Goal: Complete application form

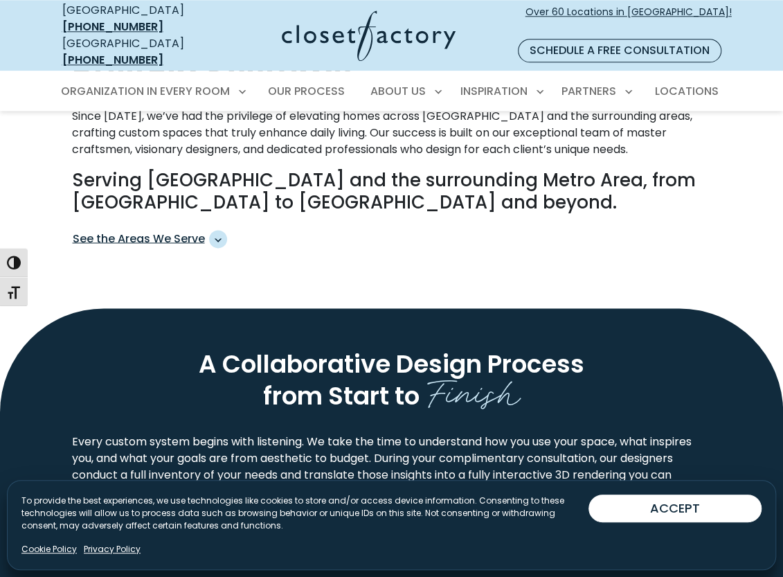
scroll to position [762, 0]
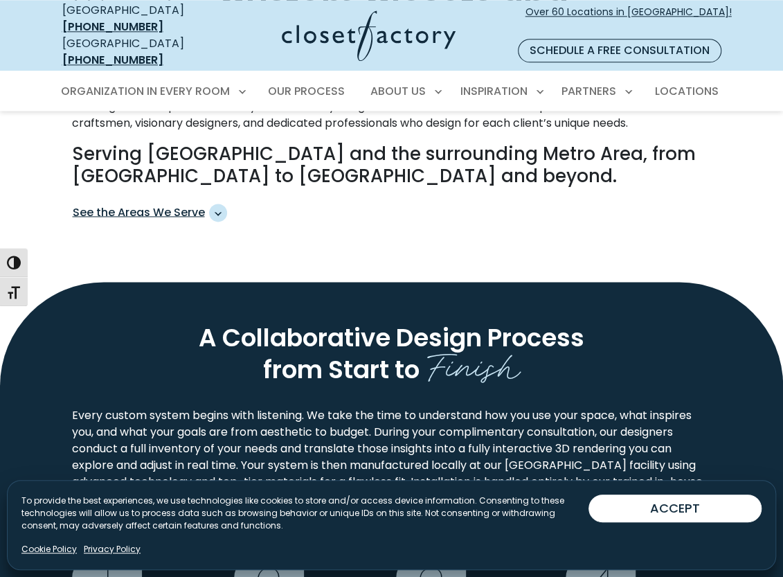
click at [44, 542] on div "To provide the best experiences, we use technologies like cookies to store and/…" at bounding box center [304, 519] width 567 height 48
click at [43, 547] on link "Cookie Policy" at bounding box center [48, 549] width 55 height 12
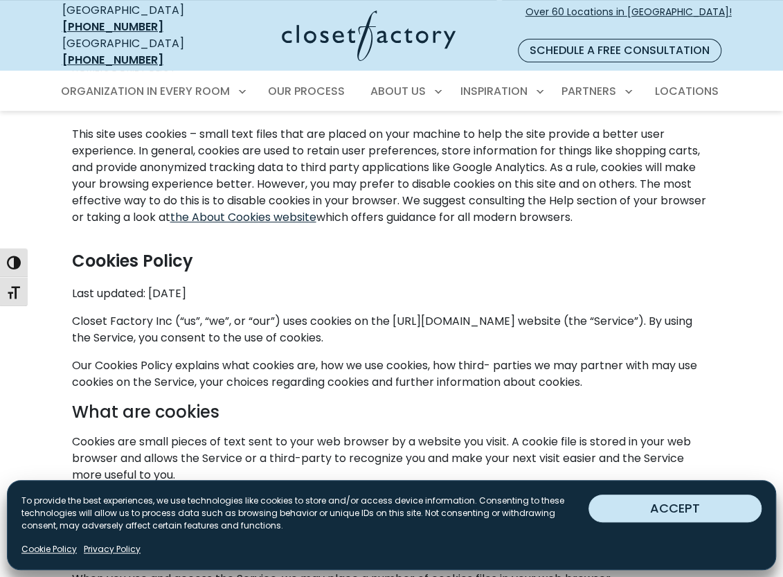
scroll to position [208, 0]
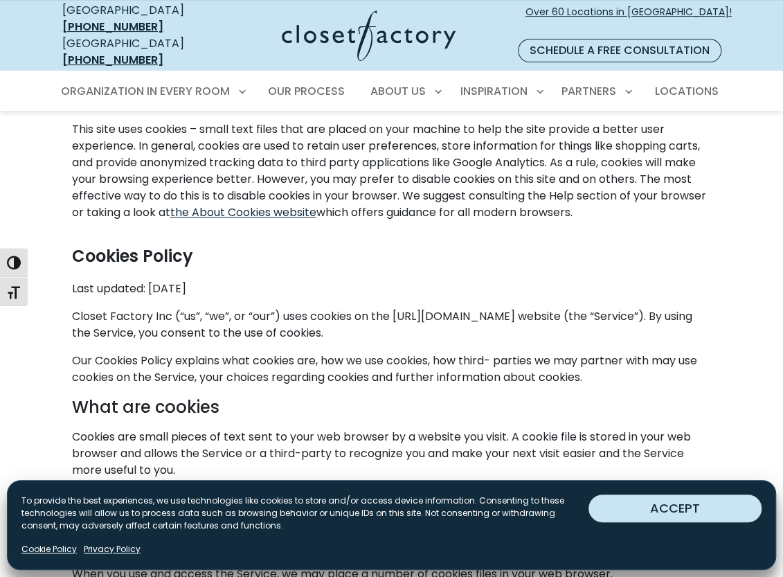
click at [629, 504] on button "ACCEPT" at bounding box center [675, 509] width 173 height 28
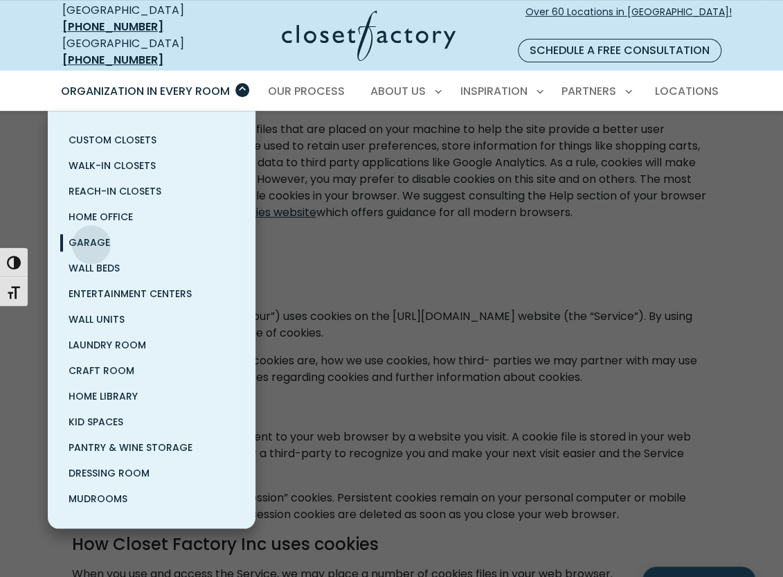
click at [91, 236] on span "Garage" at bounding box center [90, 243] width 42 height 14
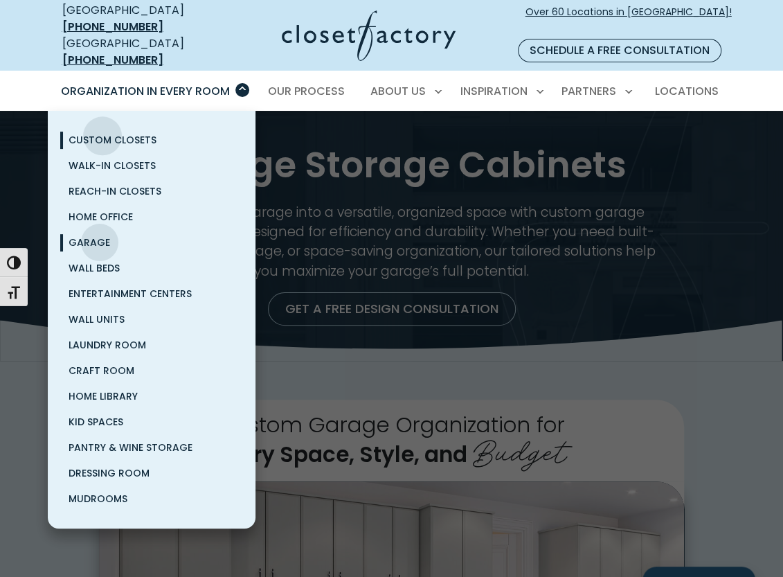
click at [103, 133] on span "Custom Closets" at bounding box center [113, 140] width 88 height 14
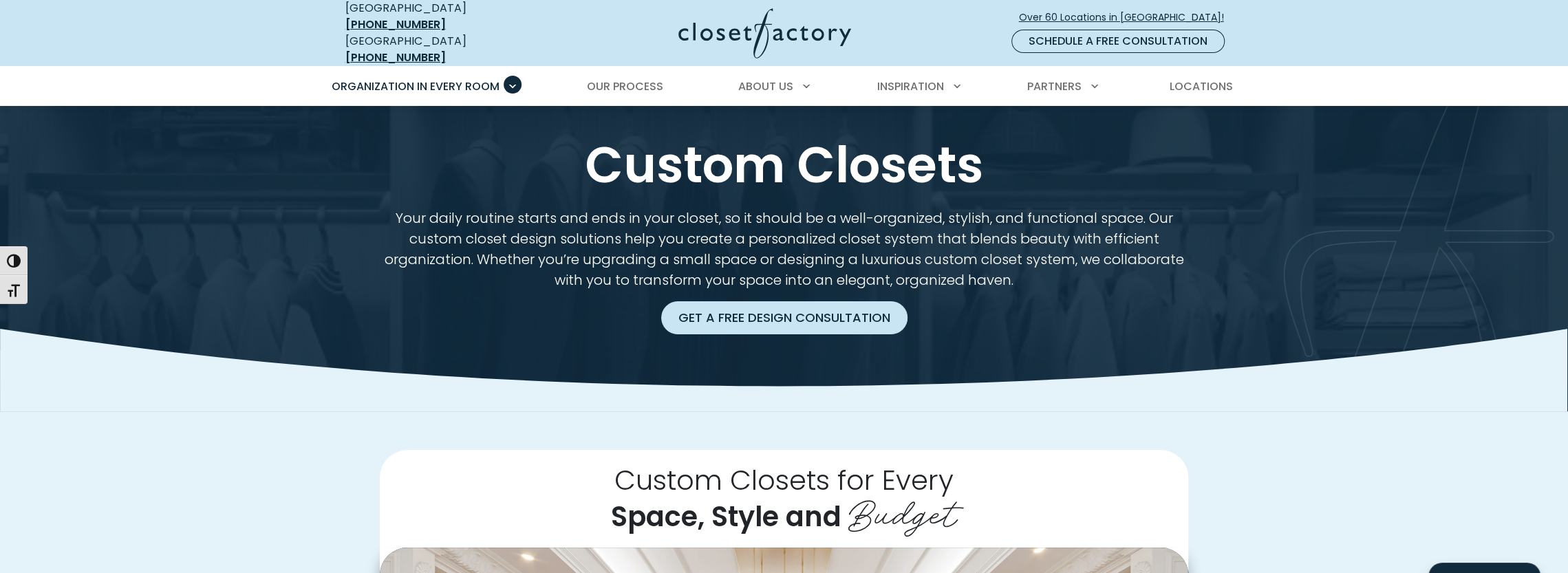
click at [778, 305] on link "Get a Free Design Consultation" at bounding box center [784, 317] width 246 height 33
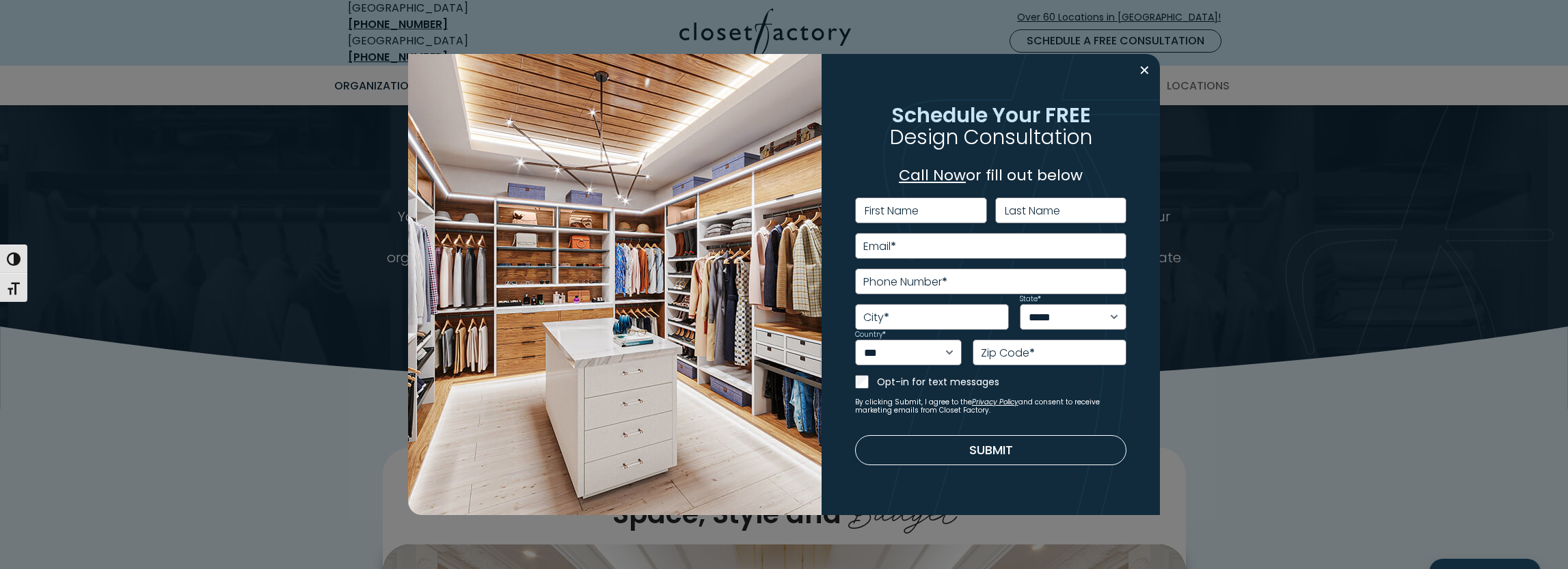
click at [773, 210] on label "First Name" at bounding box center [891, 211] width 54 height 11
click at [773, 210] on input "First Name" at bounding box center [922, 210] width 132 height 26
drag, startPoint x: 915, startPoint y: 210, endPoint x: 868, endPoint y: 209, distance: 47.0
click at [773, 206] on input "First Name" at bounding box center [922, 210] width 132 height 26
type input "******"
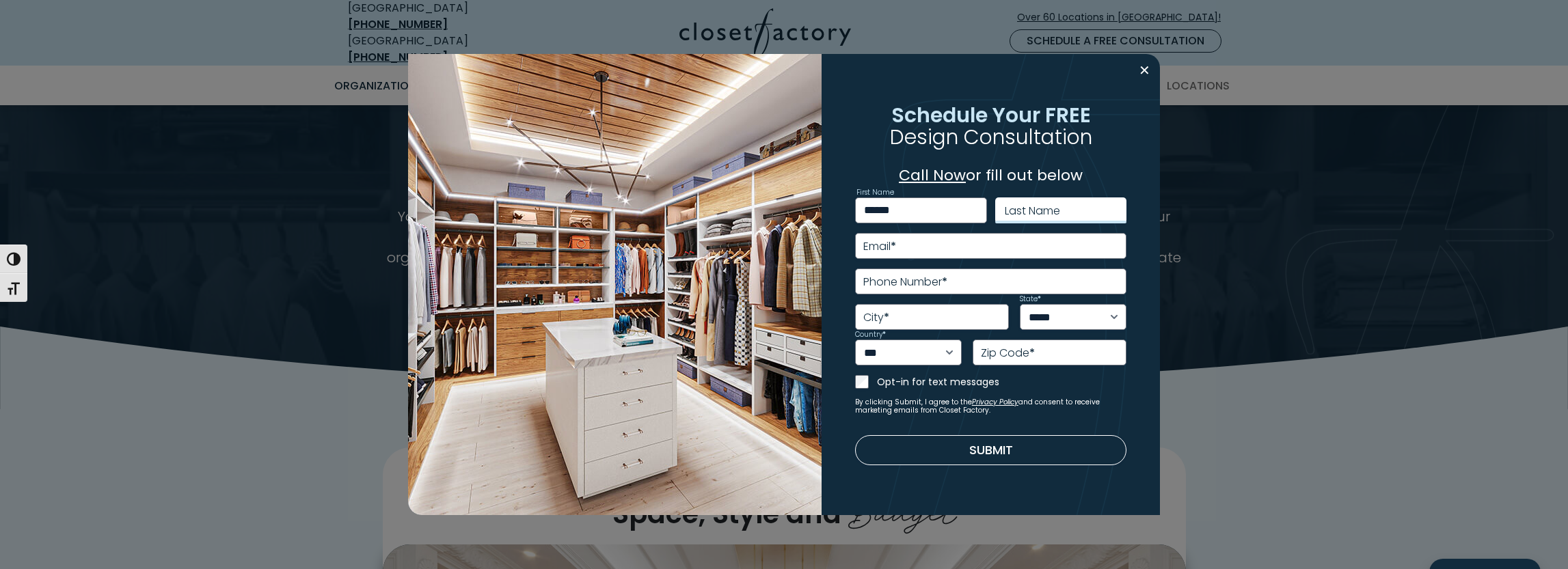
type input "********"
type input "**********"
type input "*******"
select select "**"
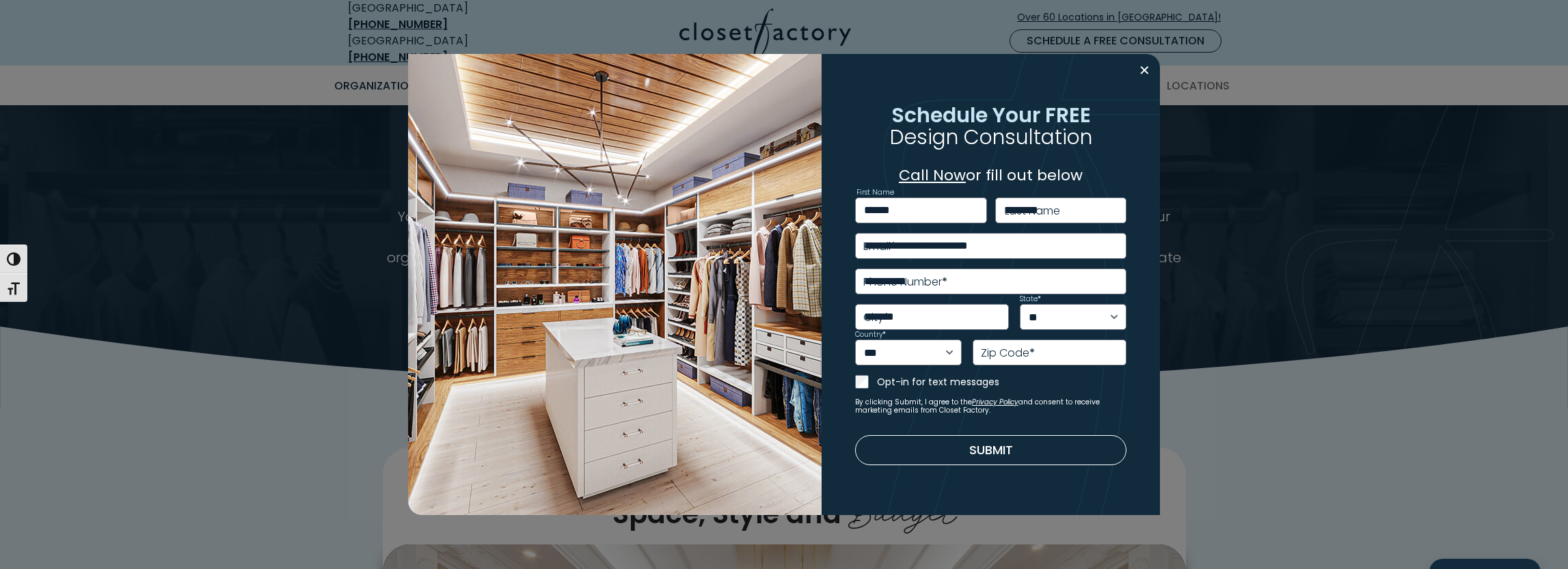
type input "*****"
type input "**********"
click at [773, 448] on button "Submit" at bounding box center [992, 450] width 272 height 30
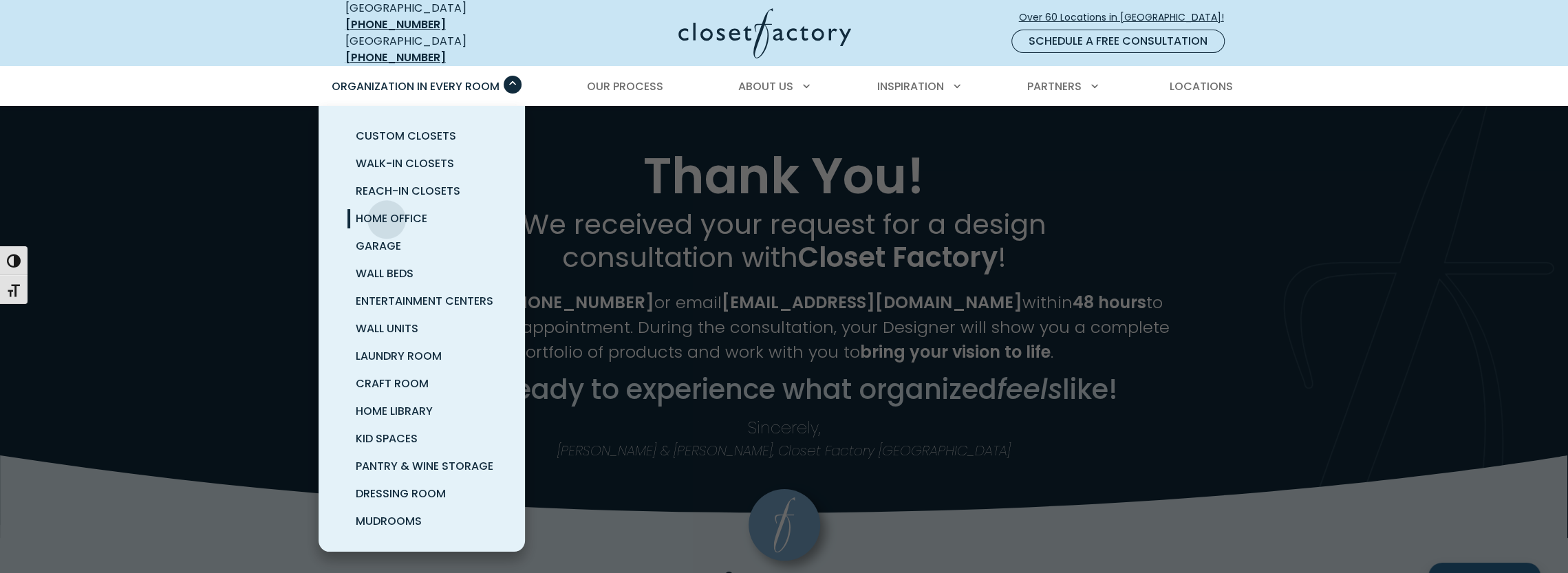
click at [386, 211] on span "Home Office" at bounding box center [391, 218] width 71 height 16
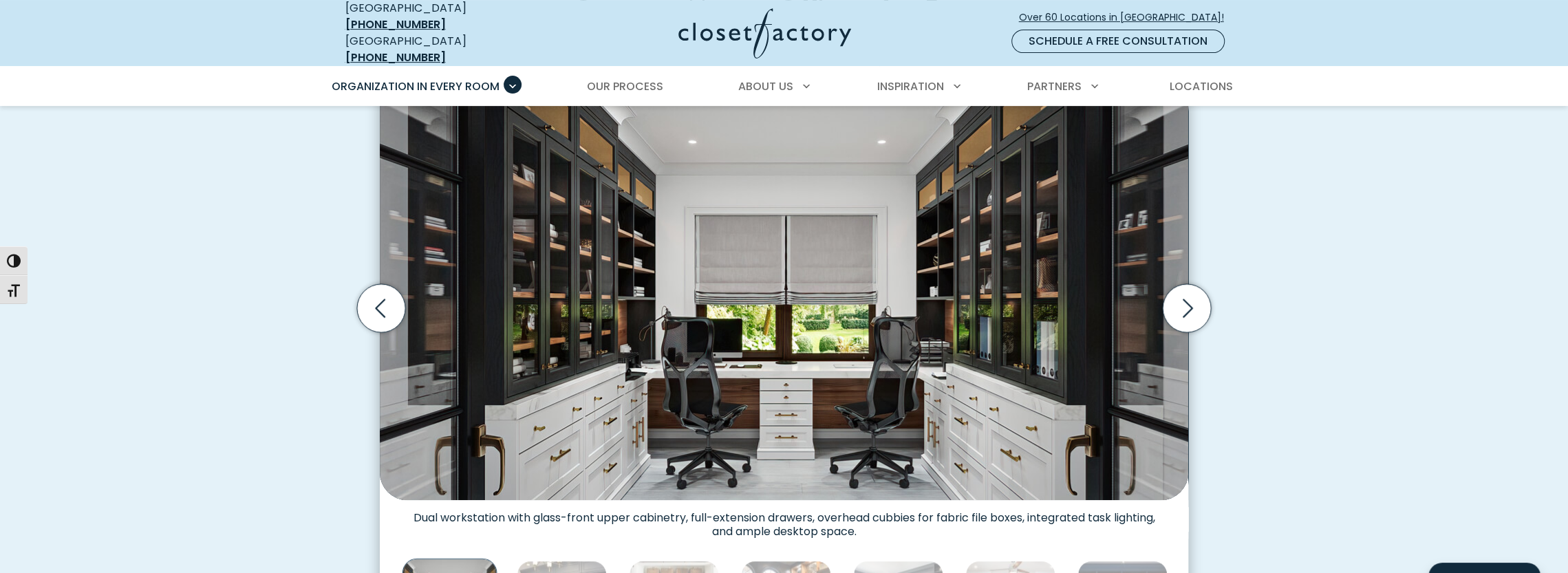
scroll to position [619, 0]
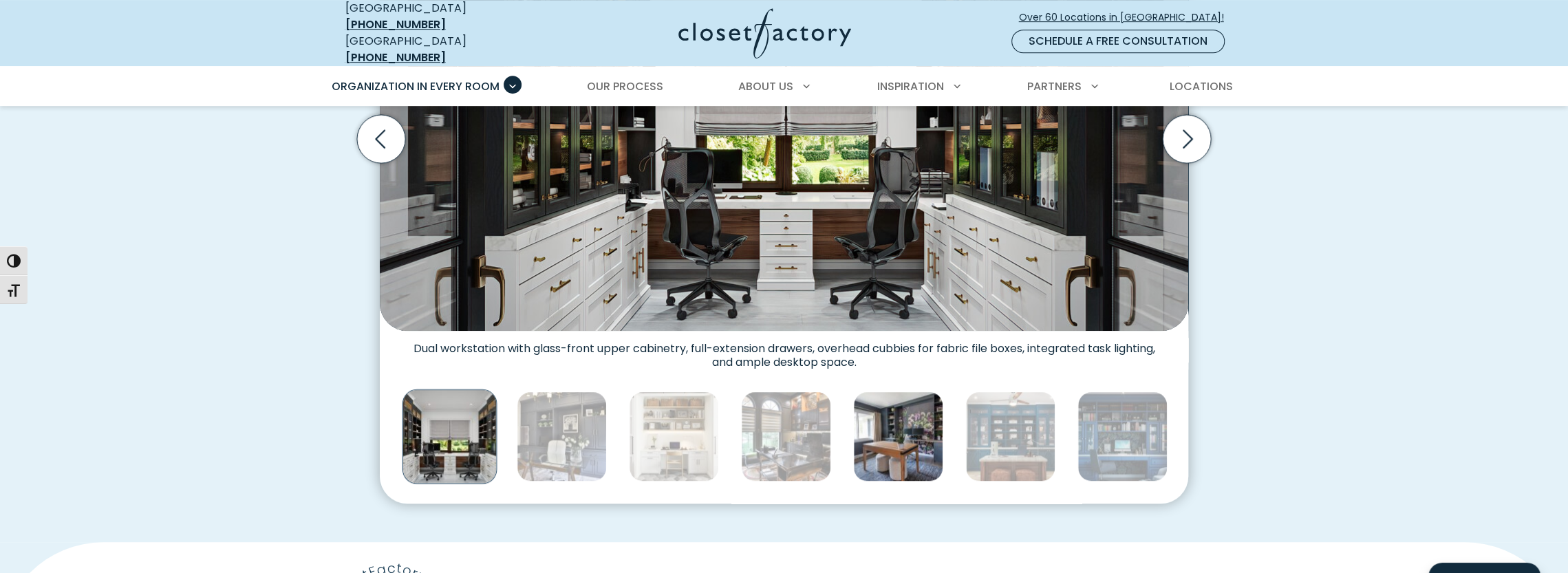
click at [878, 431] on img "Thumbnail Gallery" at bounding box center [898, 436] width 90 height 90
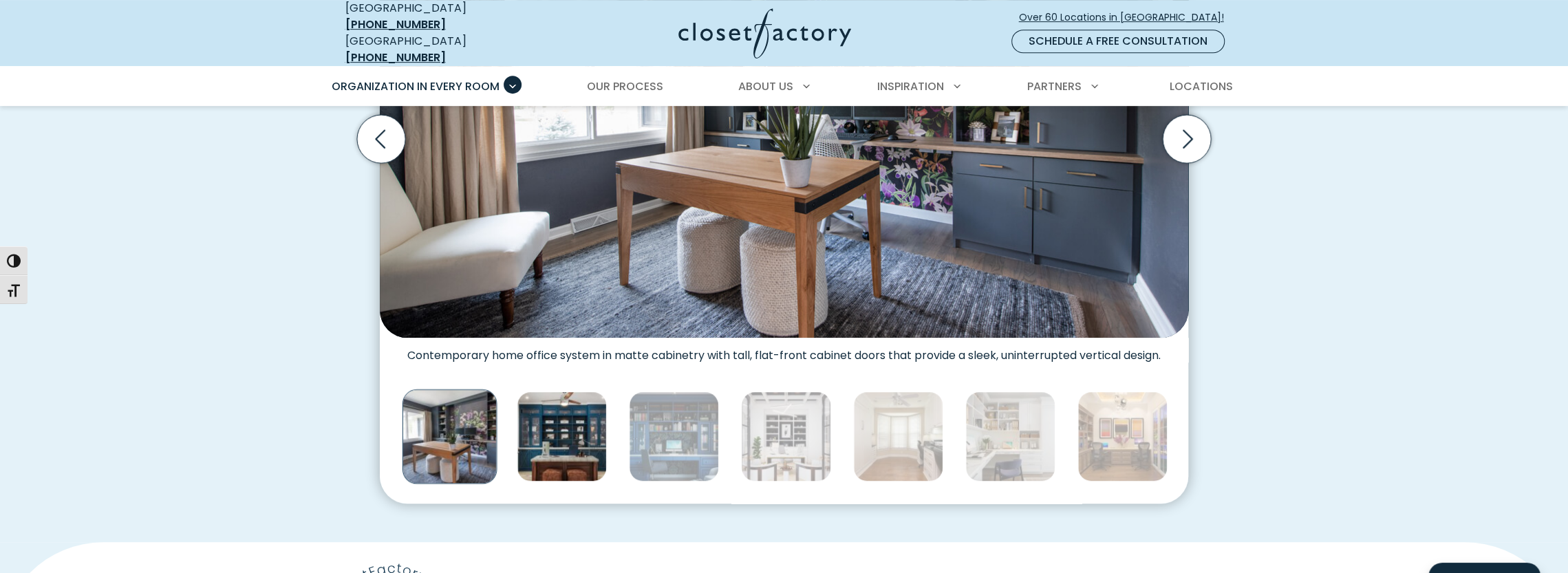
click at [550, 425] on img "Thumbnail Gallery" at bounding box center [561, 436] width 90 height 90
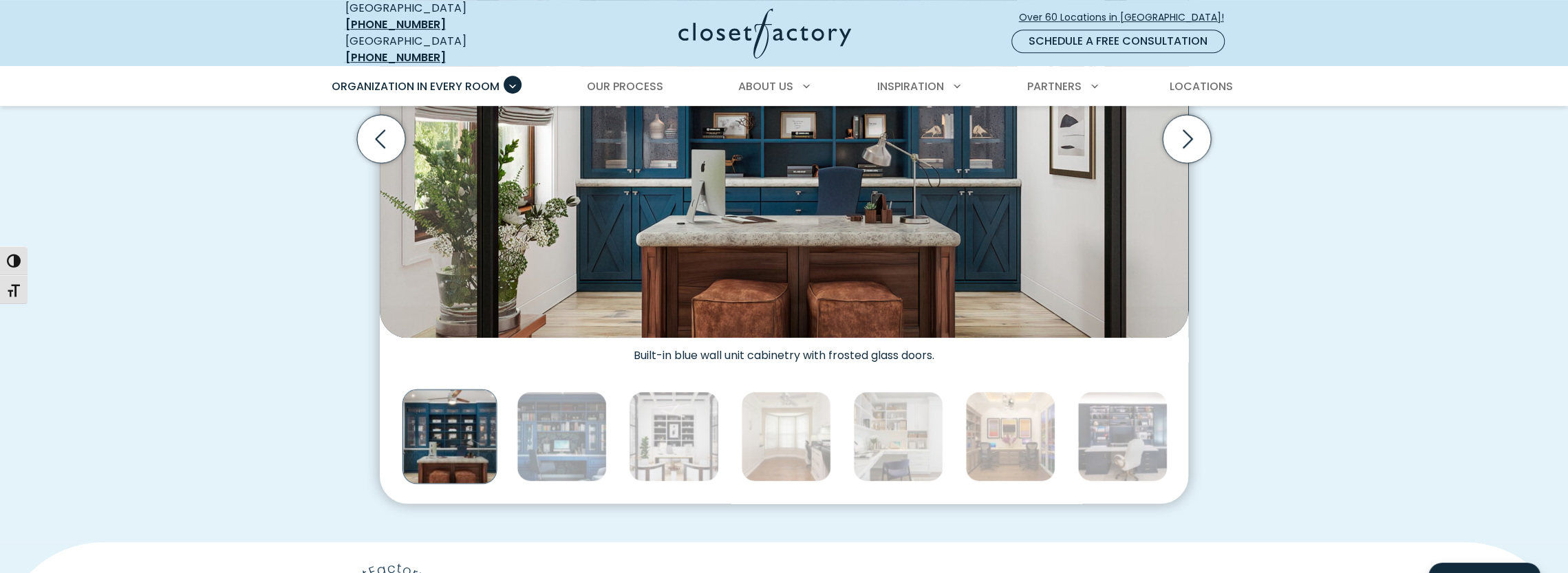
click at [328, 413] on div "Custom Home Offices for Every Space, Style, Budget Home office dual-tone wall u…" at bounding box center [784, 157] width 1568 height 771
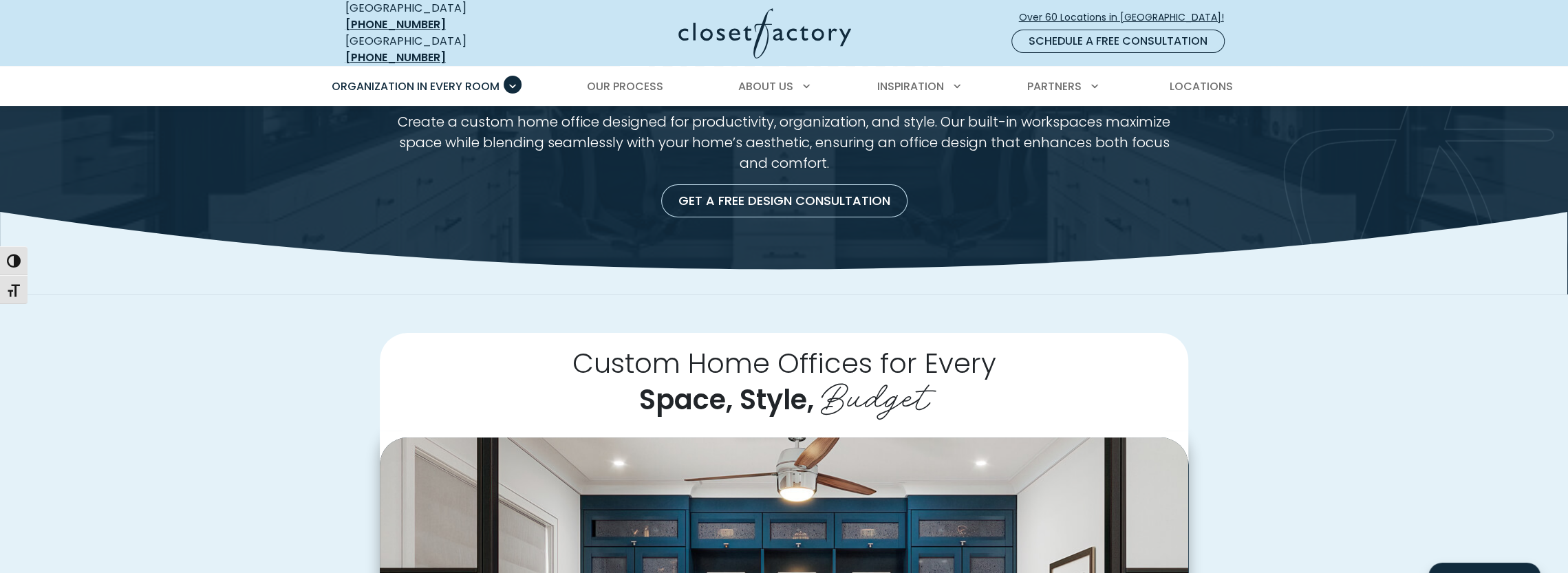
scroll to position [0, 0]
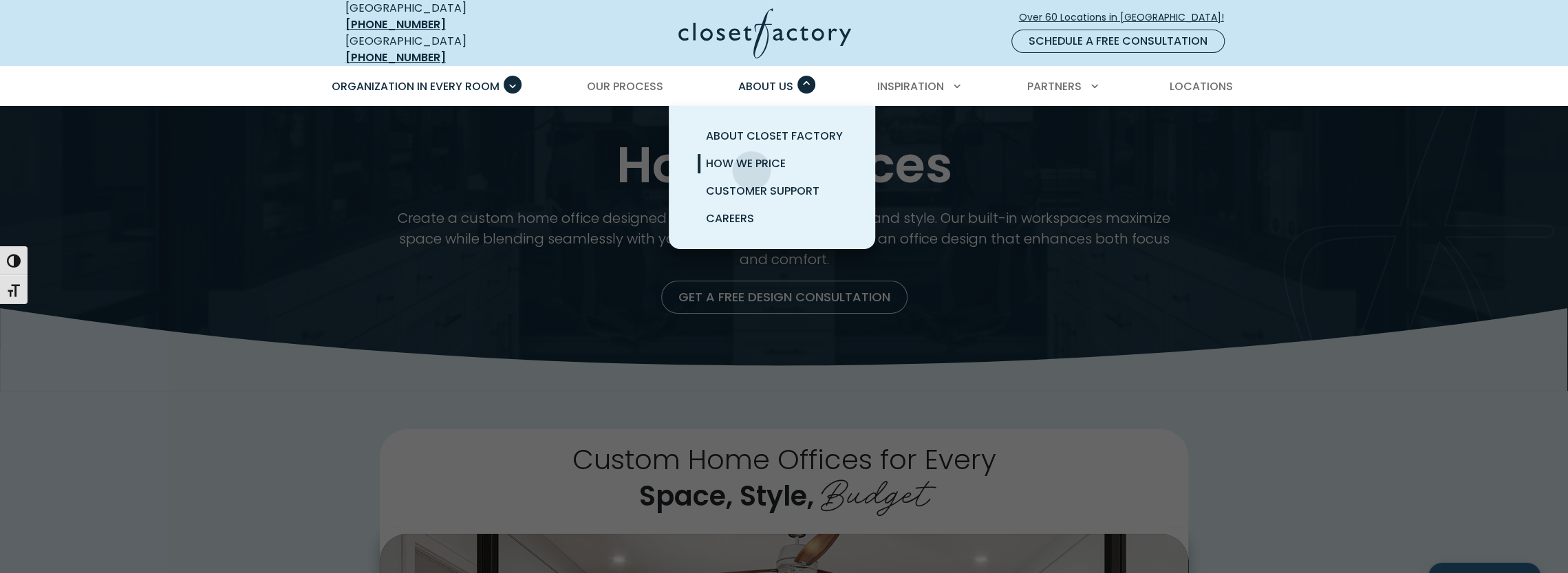
click at [748, 156] on span "How We Price" at bounding box center [746, 164] width 79 height 16
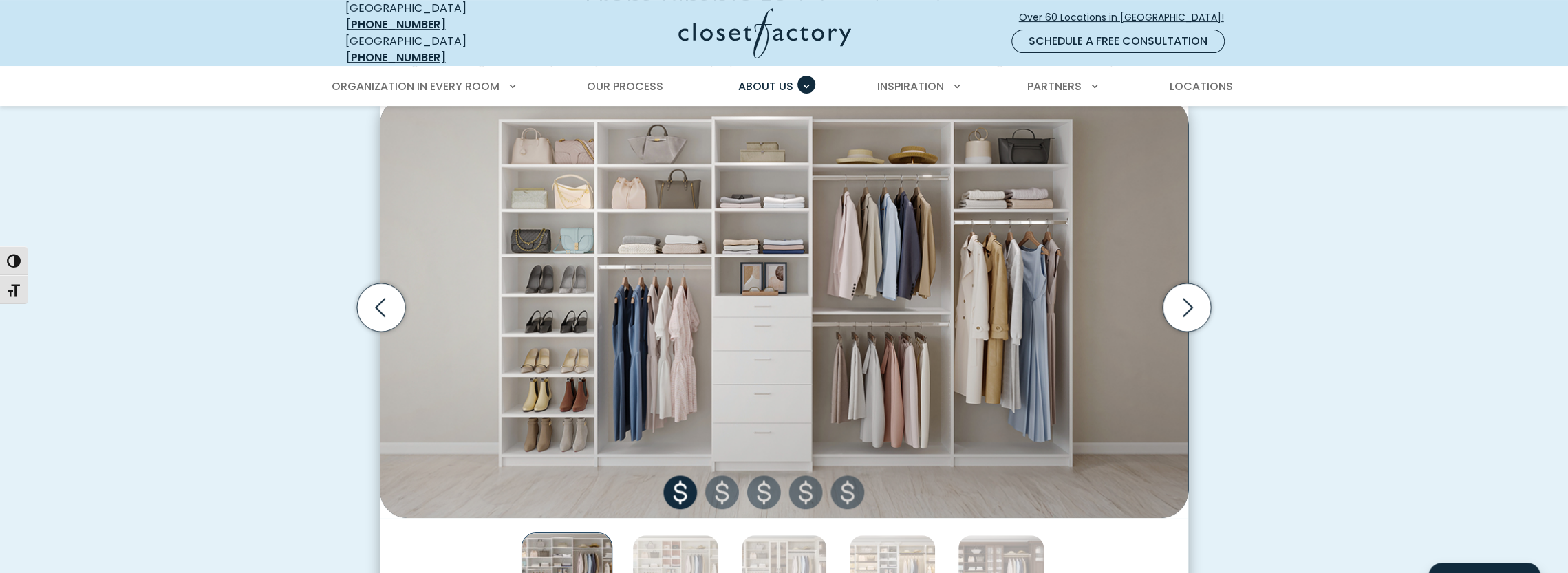
scroll to position [688, 0]
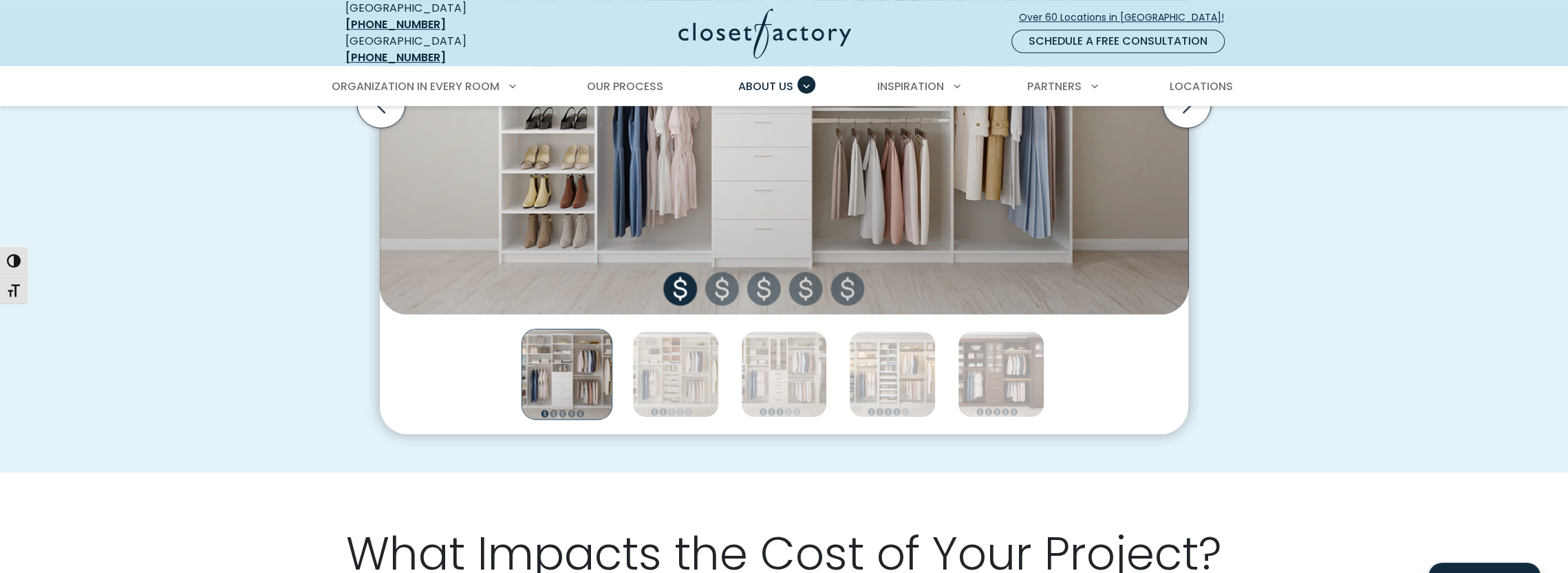
drag, startPoint x: 718, startPoint y: 283, endPoint x: 731, endPoint y: 292, distance: 15.8
click at [718, 283] on img "Thumbnail Gallery" at bounding box center [784, 104] width 808 height 421
click at [697, 346] on img "Thumbnail Gallery" at bounding box center [675, 373] width 86 height 86
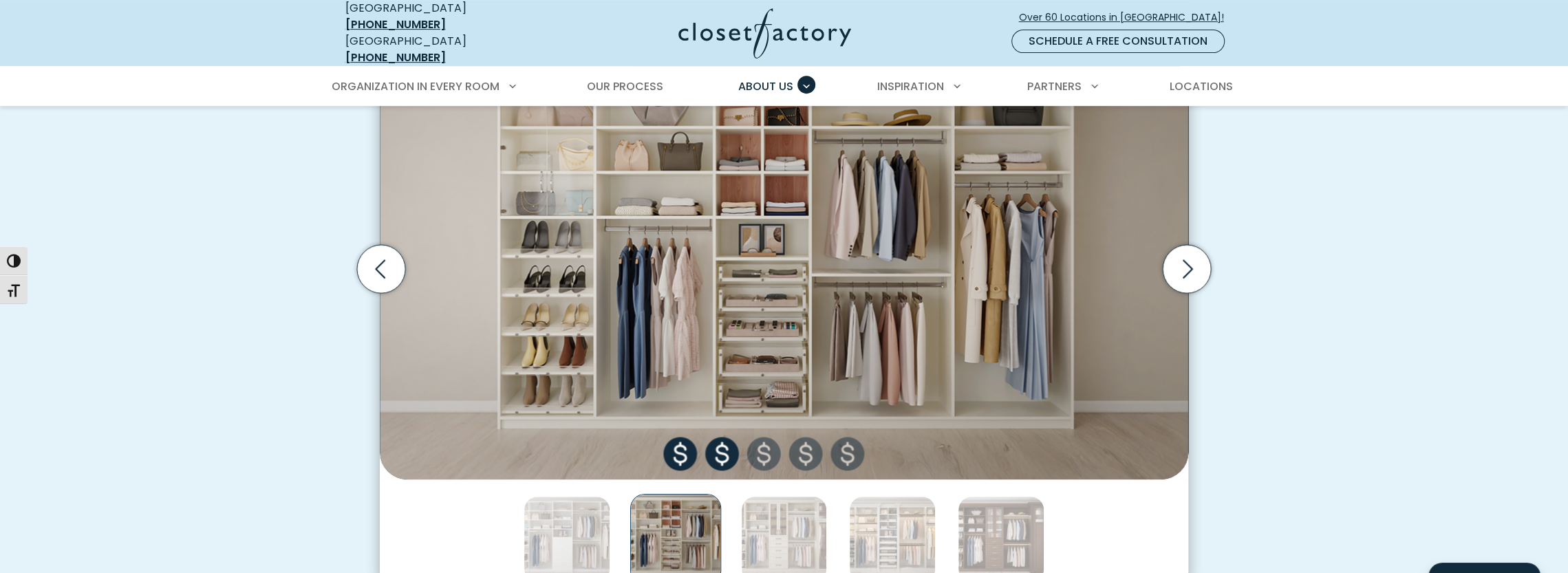
scroll to position [550, 0]
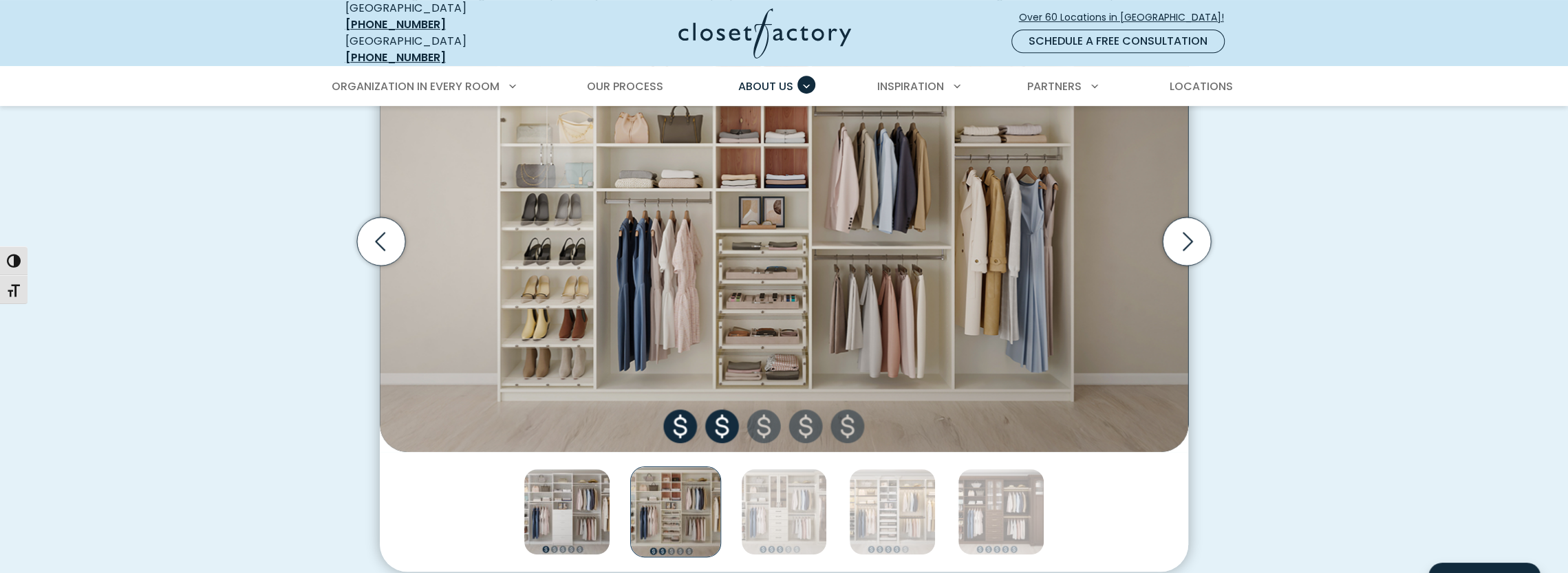
click at [575, 513] on img "Thumbnail Gallery" at bounding box center [566, 511] width 86 height 86
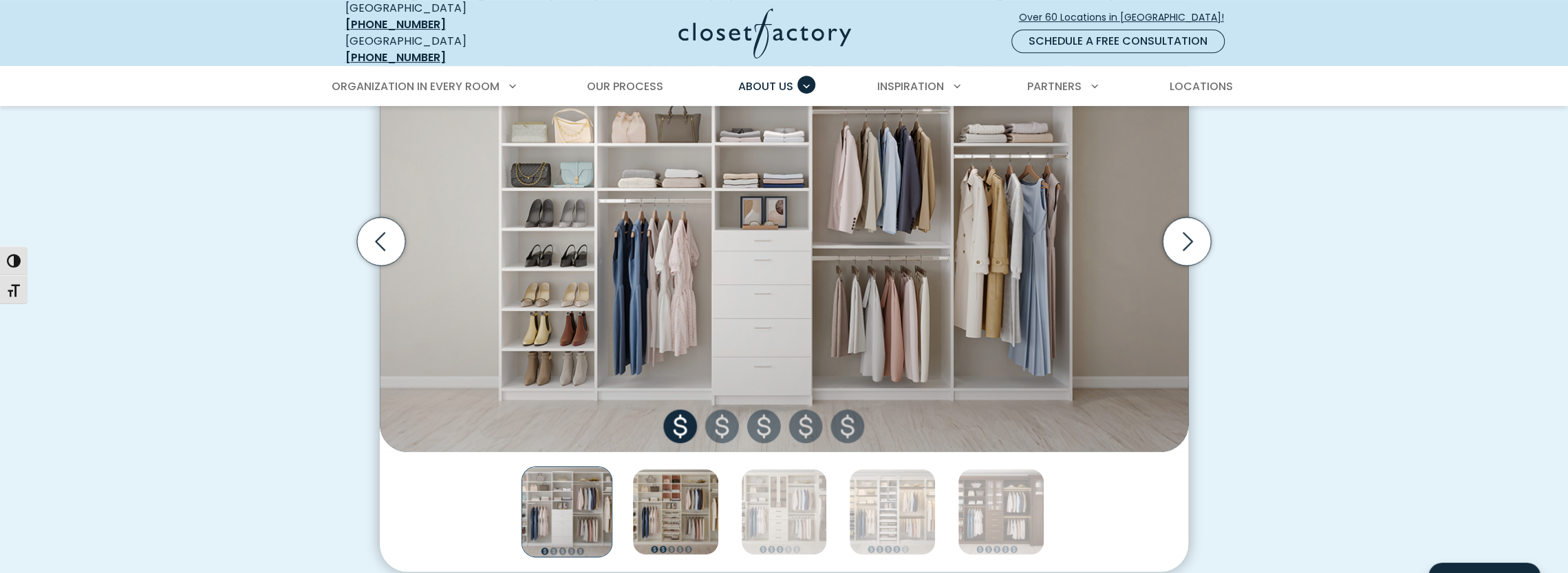
drag, startPoint x: 669, startPoint y: 501, endPoint x: 668, endPoint y: 507, distance: 6.1
click at [668, 502] on img "Thumbnail Gallery" at bounding box center [675, 511] width 86 height 86
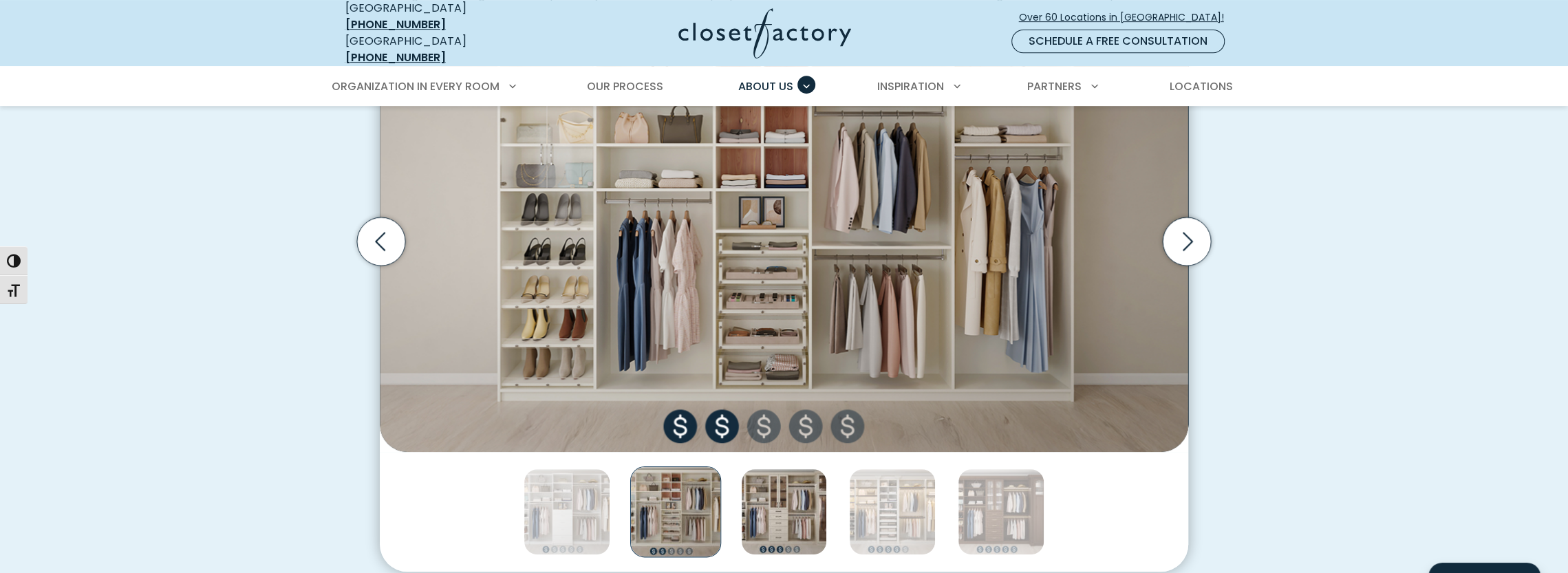
click at [777, 502] on img "Thumbnail Gallery" at bounding box center [784, 511] width 86 height 86
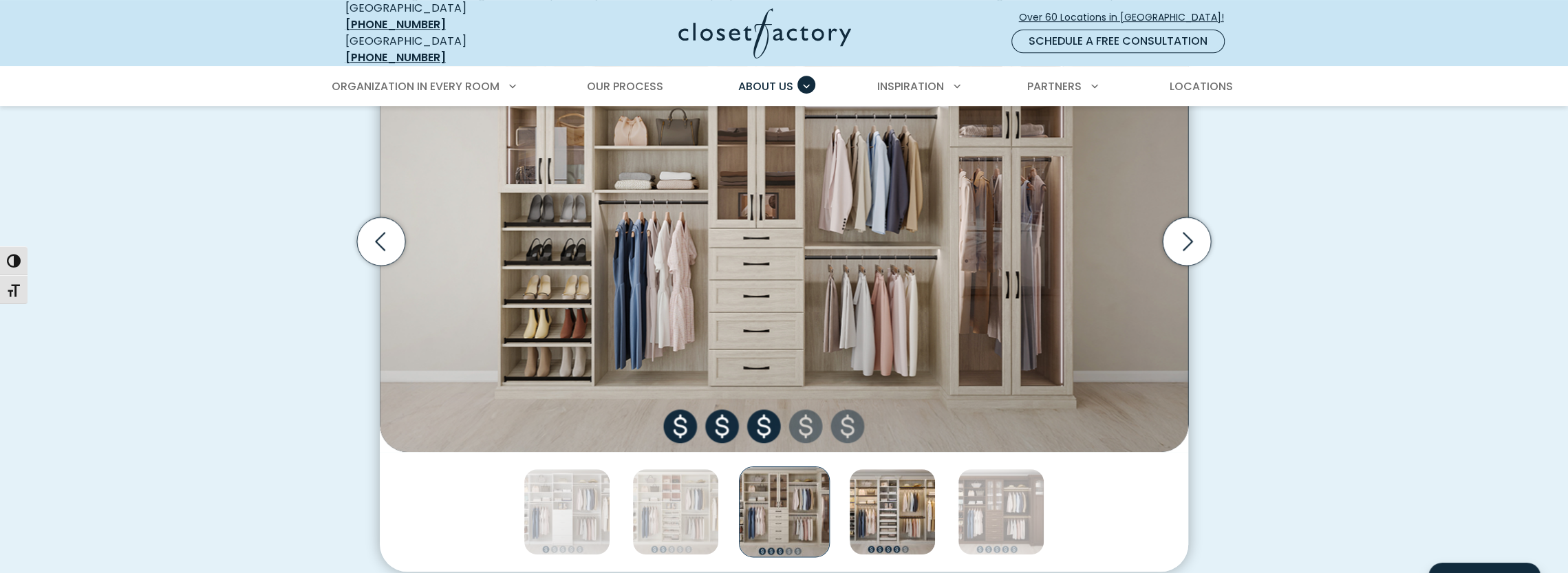
click at [882, 508] on img "Thumbnail Gallery" at bounding box center [892, 511] width 86 height 86
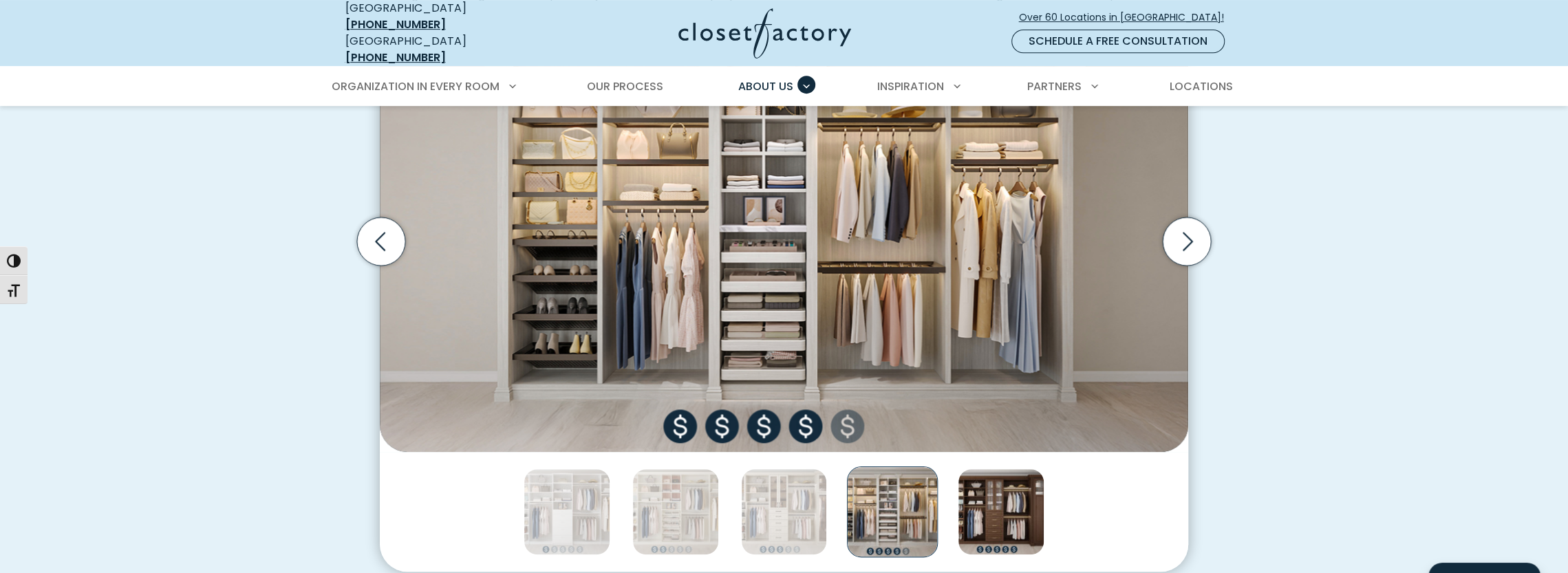
click at [995, 499] on img "Thumbnail Gallery" at bounding box center [1000, 511] width 86 height 86
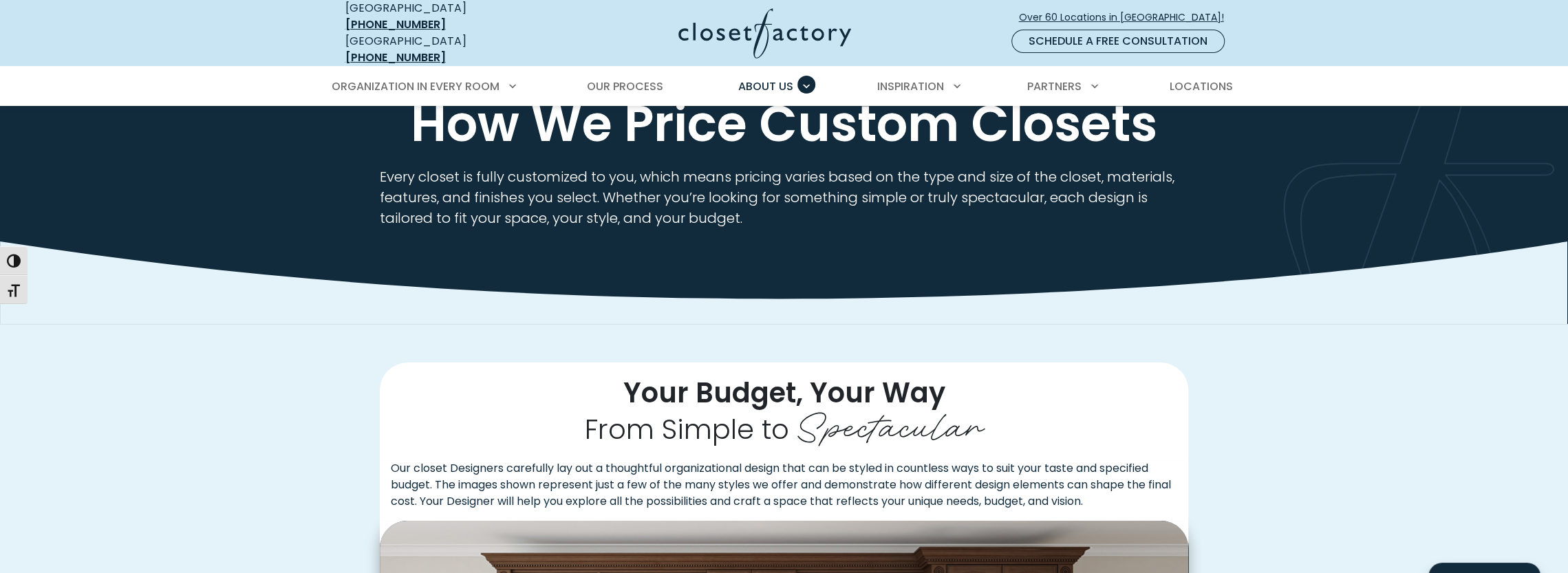
scroll to position [0, 0]
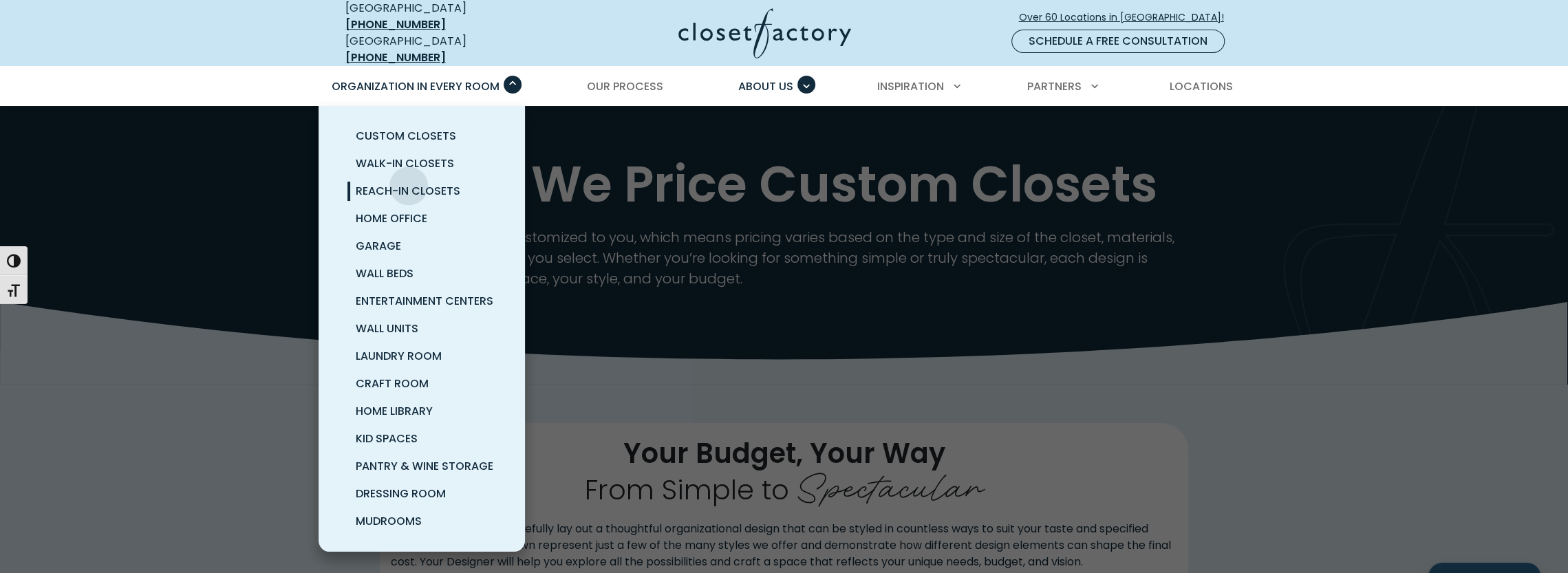
click at [408, 183] on span "Reach-In Closets" at bounding box center [407, 191] width 104 height 16
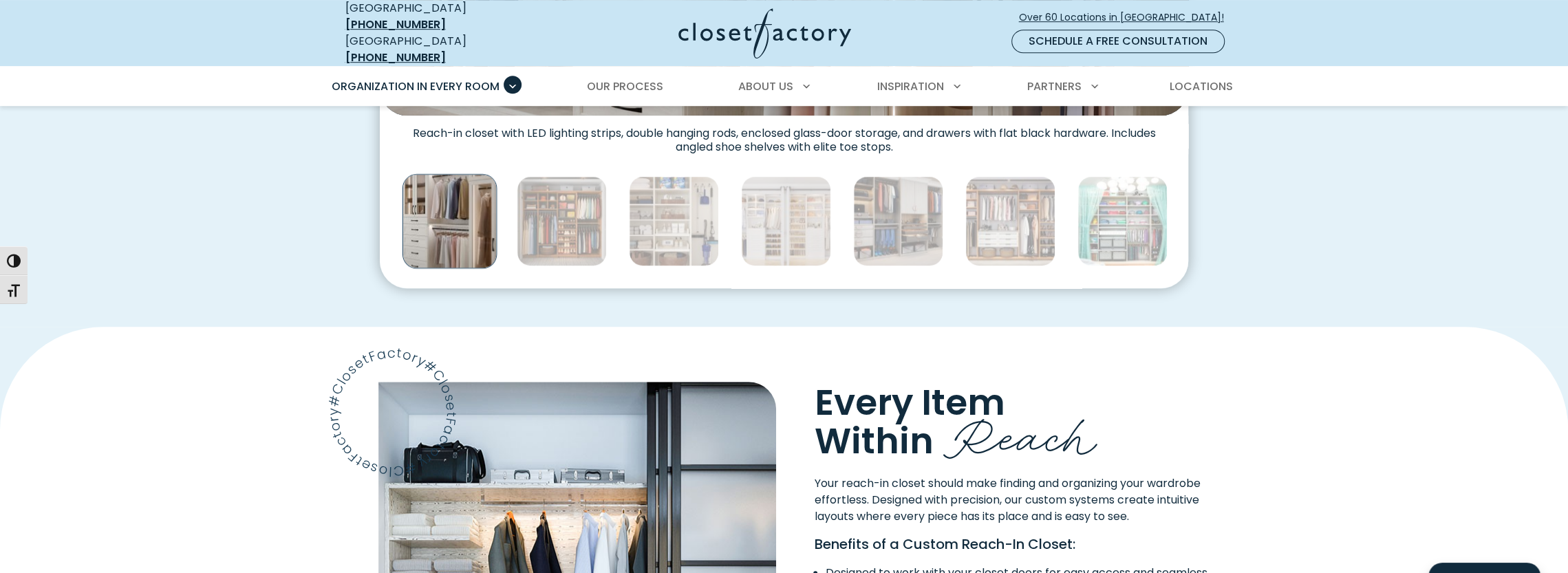
scroll to position [825, 0]
click at [572, 195] on img "Thumbnail Gallery" at bounding box center [561, 220] width 90 height 90
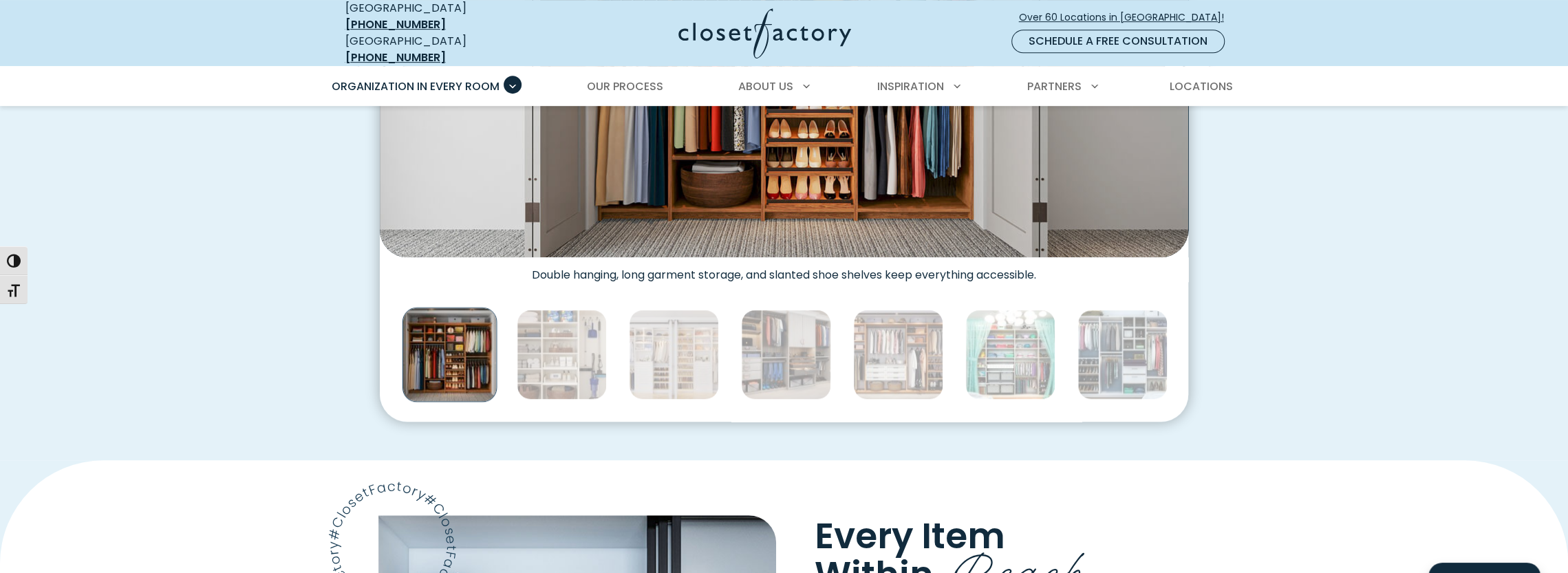
scroll to position [756, 0]
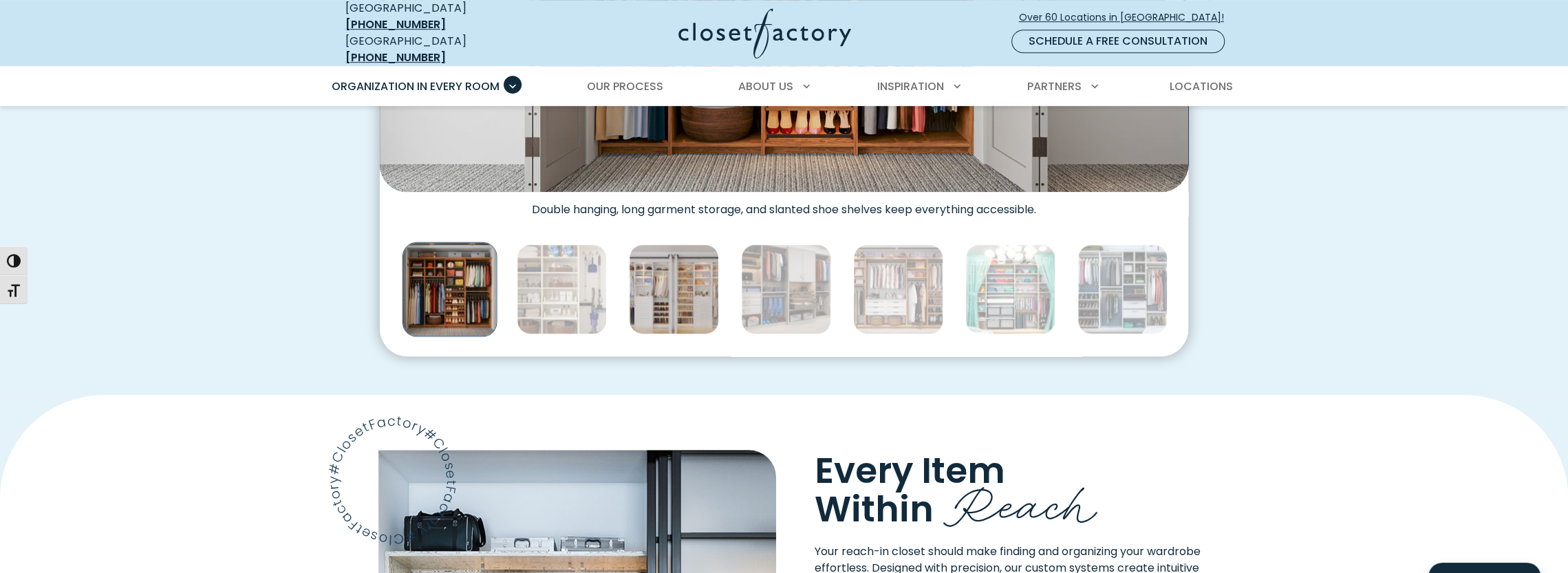
click at [675, 299] on img "Thumbnail Gallery" at bounding box center [673, 289] width 90 height 90
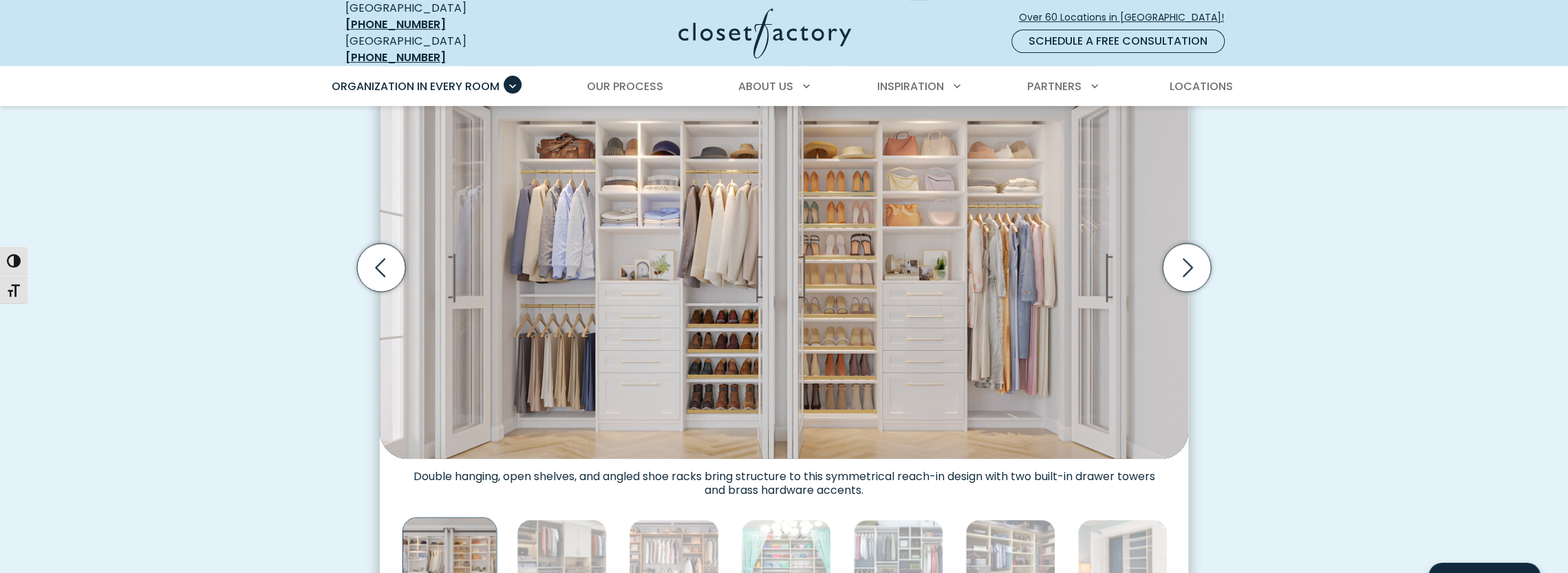
scroll to position [687, 0]
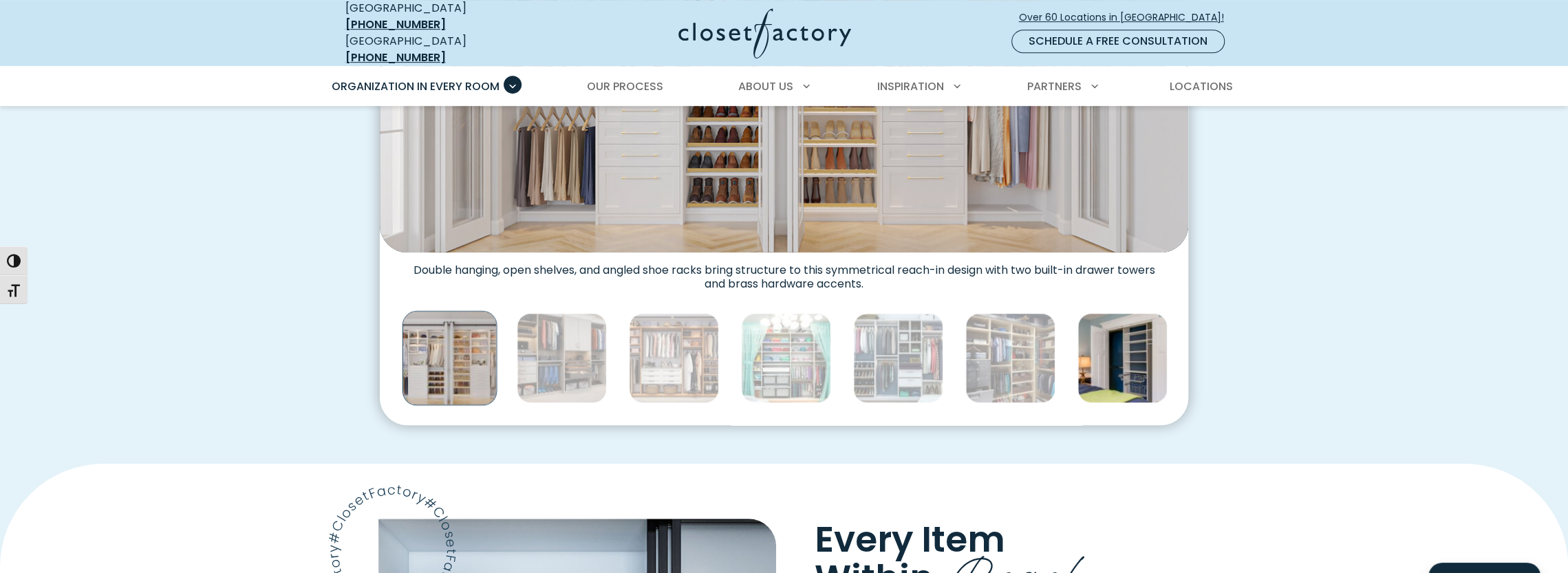
drag, startPoint x: 1128, startPoint y: 358, endPoint x: 1161, endPoint y: 354, distance: 33.2
click at [1128, 358] on img "Thumbnail Gallery" at bounding box center [1122, 358] width 90 height 90
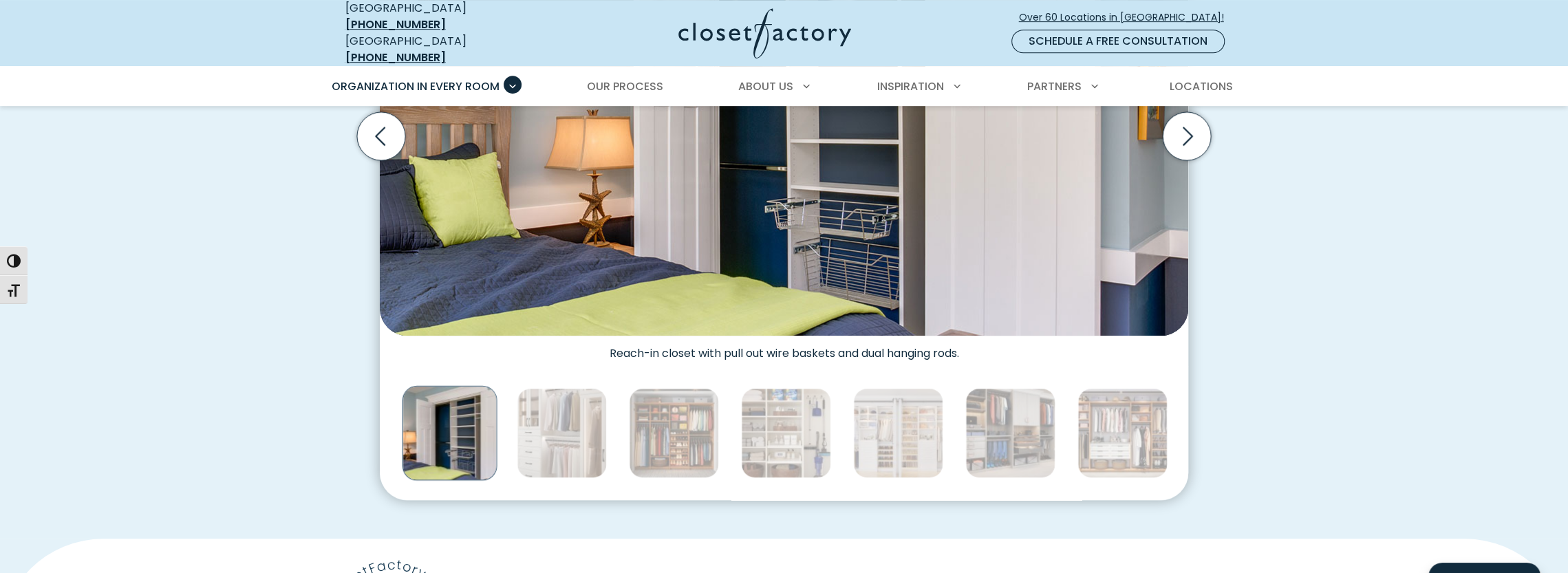
scroll to position [756, 0]
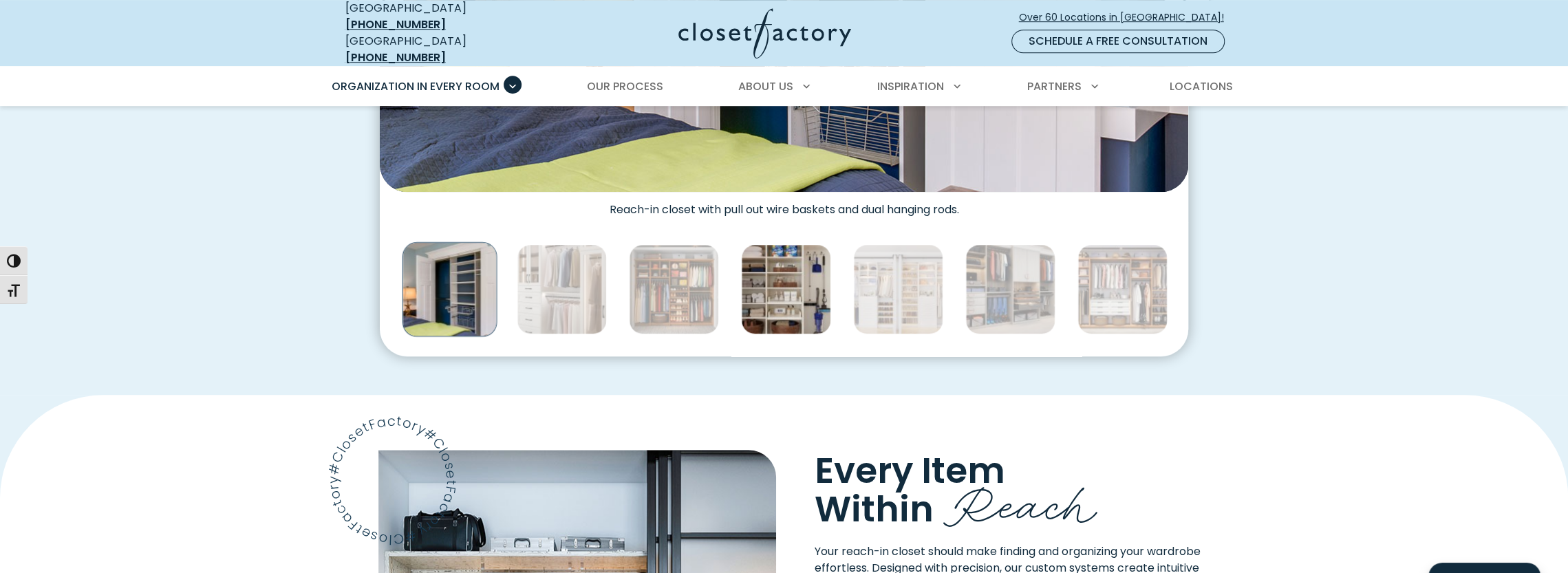
click at [795, 299] on img "Thumbnail Gallery" at bounding box center [785, 289] width 90 height 90
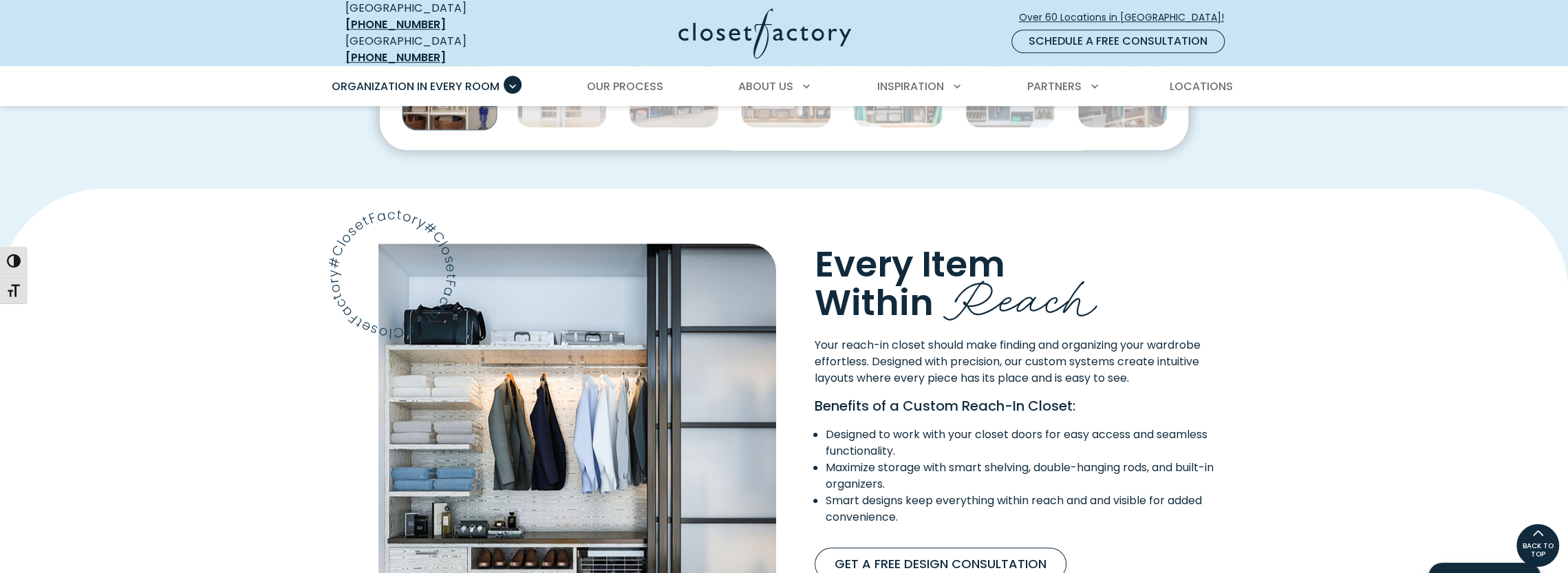
scroll to position [1237, 0]
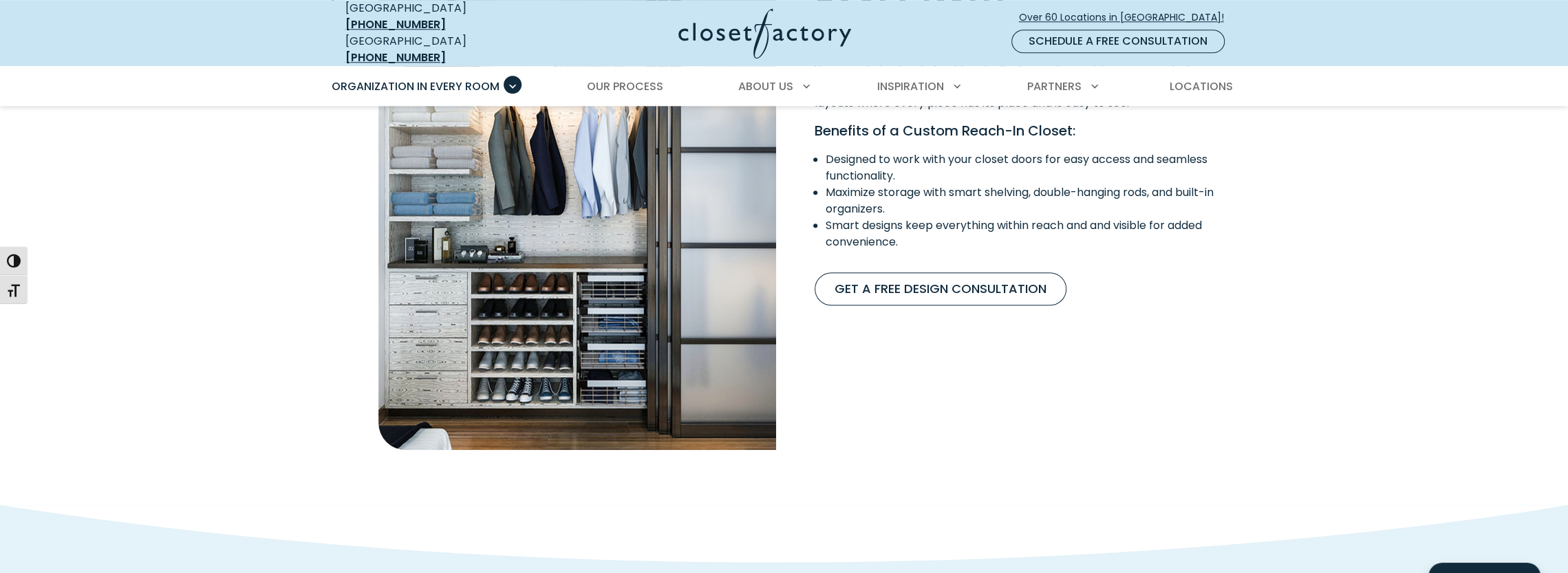
click at [738, 344] on img "Content Image" at bounding box center [577, 209] width 397 height 482
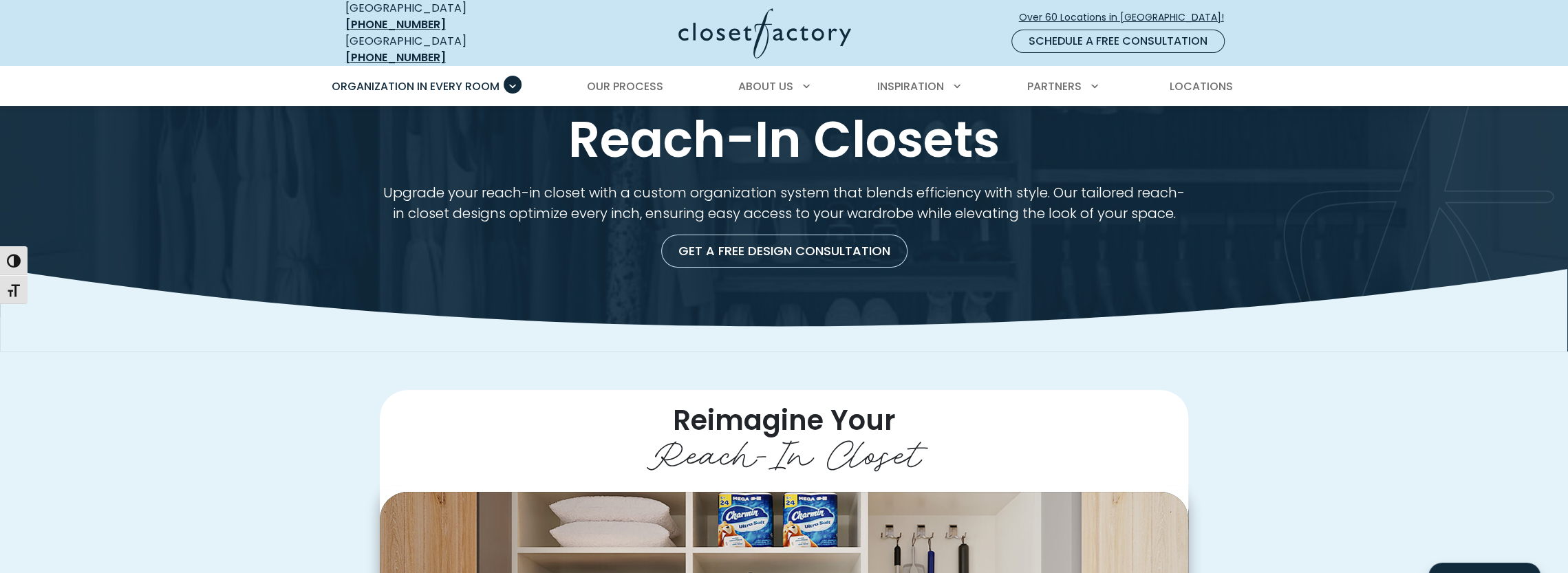
scroll to position [0, 0]
